Goal: Find specific page/section: Find specific page/section

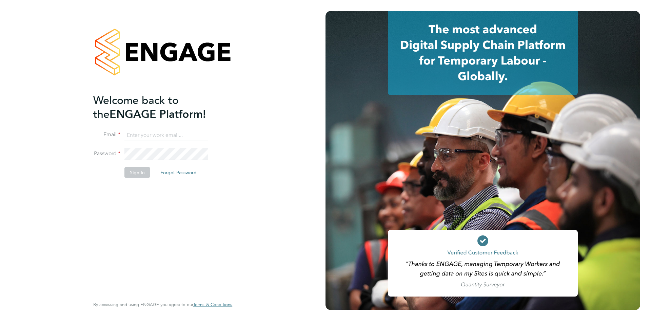
type input "[EMAIL_ADDRESS][DOMAIN_NAME]"
click at [132, 173] on button "Sign In" at bounding box center [138, 172] width 26 height 11
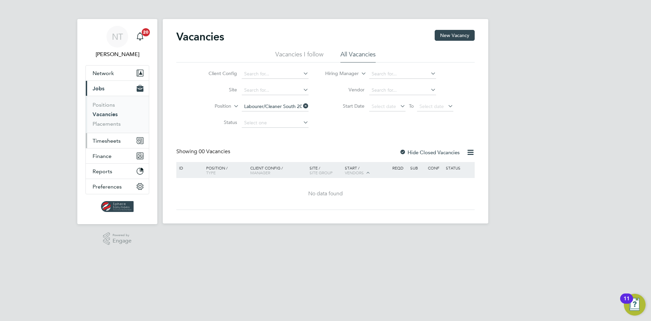
click at [101, 144] on span "Timesheets" at bounding box center [107, 140] width 28 height 6
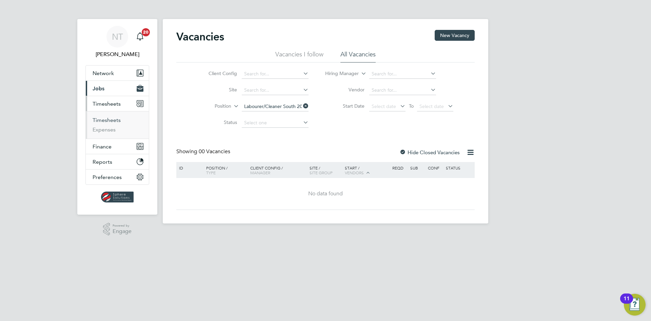
click at [108, 118] on link "Timesheets" at bounding box center [107, 120] width 28 height 6
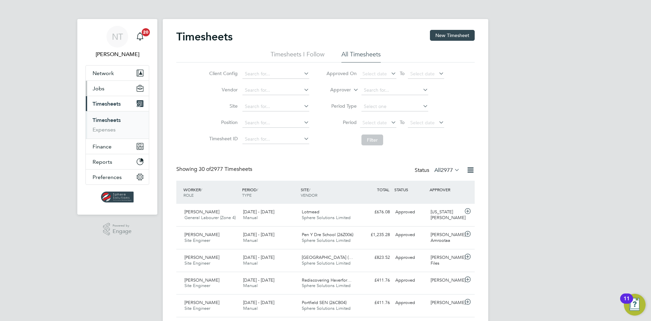
click at [104, 90] on span "Jobs" at bounding box center [99, 88] width 12 height 6
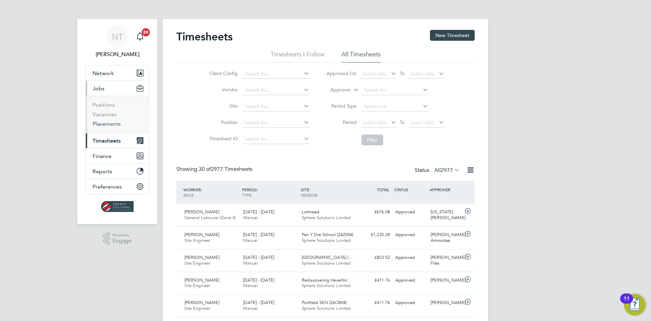
click at [103, 123] on link "Placements" at bounding box center [107, 123] width 28 height 6
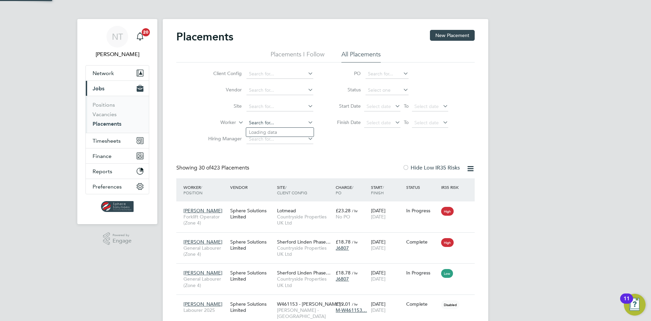
click at [260, 120] on input at bounding box center [280, 122] width 67 height 9
click at [261, 129] on li "[PERSON_NAME]" at bounding box center [280, 132] width 68 height 9
type input "[PERSON_NAME]"
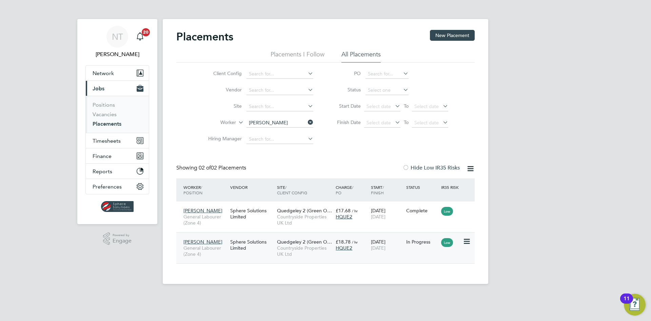
click at [290, 245] on span "Countryside Properties UK Ltd" at bounding box center [304, 251] width 55 height 12
